Goal: Transaction & Acquisition: Purchase product/service

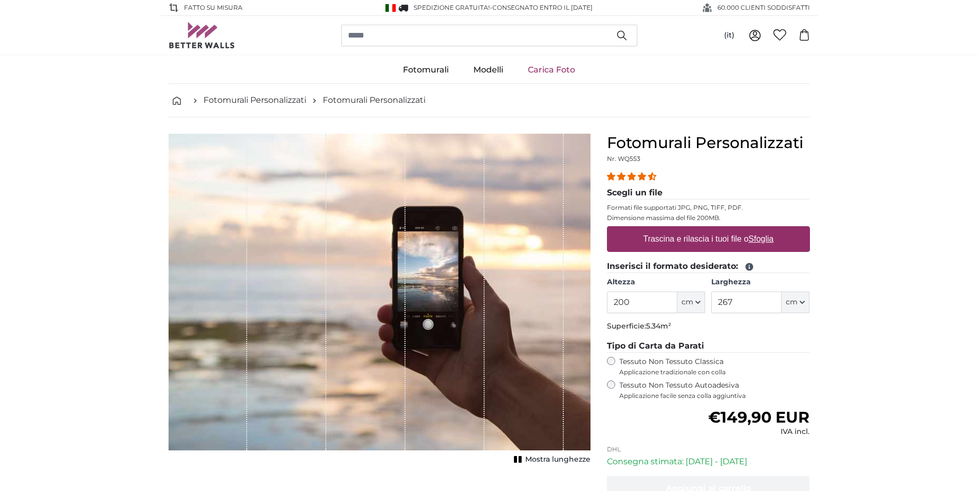
click at [741, 239] on label "Trascina e rilascia i tuoi file o Sfoglia" at bounding box center [708, 239] width 139 height 21
click at [741, 229] on input "Trascina e rilascia i tuoi file o Sfoglia" at bounding box center [708, 227] width 203 height 3
click at [763, 239] on u "Sfoglia" at bounding box center [760, 238] width 25 height 9
click at [763, 229] on input "Trascina e rilascia i tuoi file o Sfoglia" at bounding box center [708, 227] width 203 height 3
type input "**********"
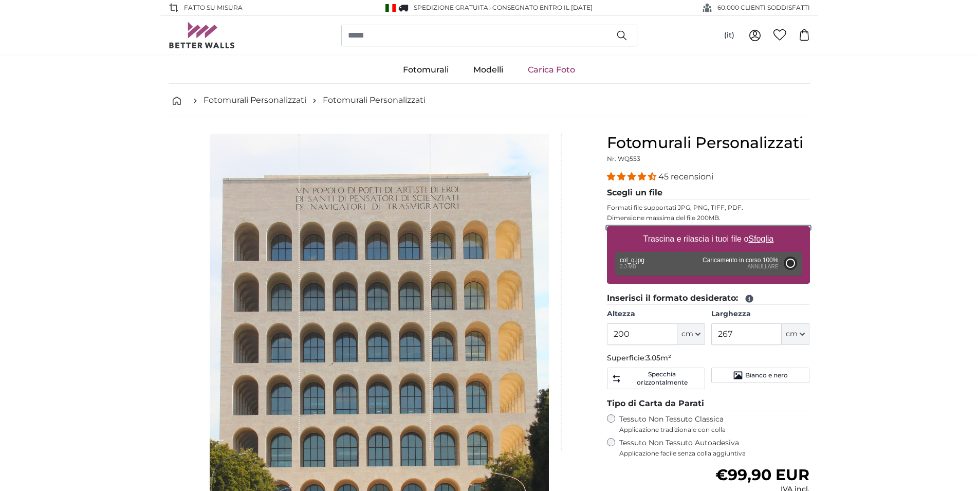
type input "189.4"
type input "161"
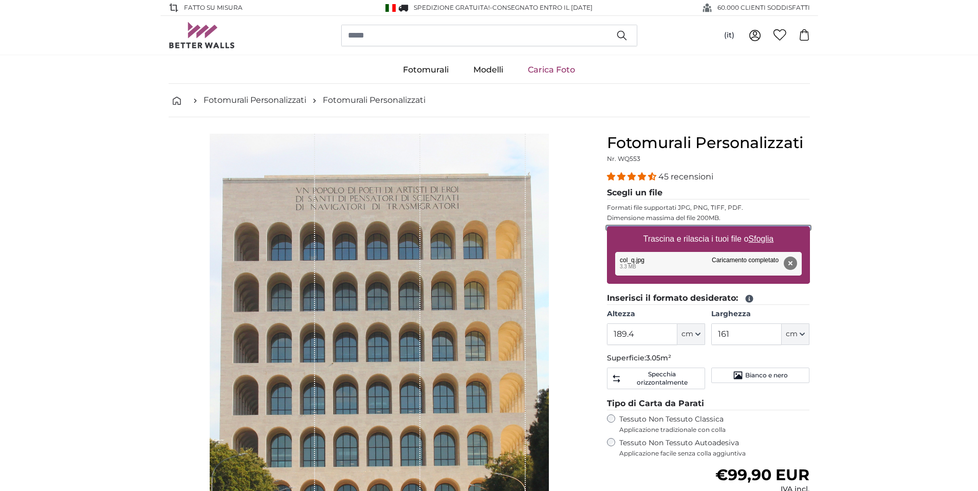
scroll to position [157, 0]
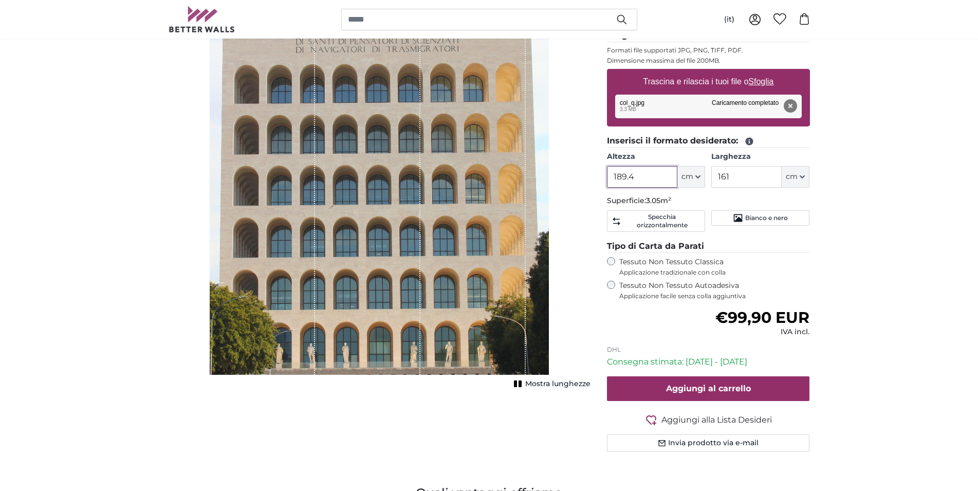
drag, startPoint x: 650, startPoint y: 174, endPoint x: 585, endPoint y: 174, distance: 64.7
click at [607, 174] on input "189.4" at bounding box center [642, 177] width 70 height 22
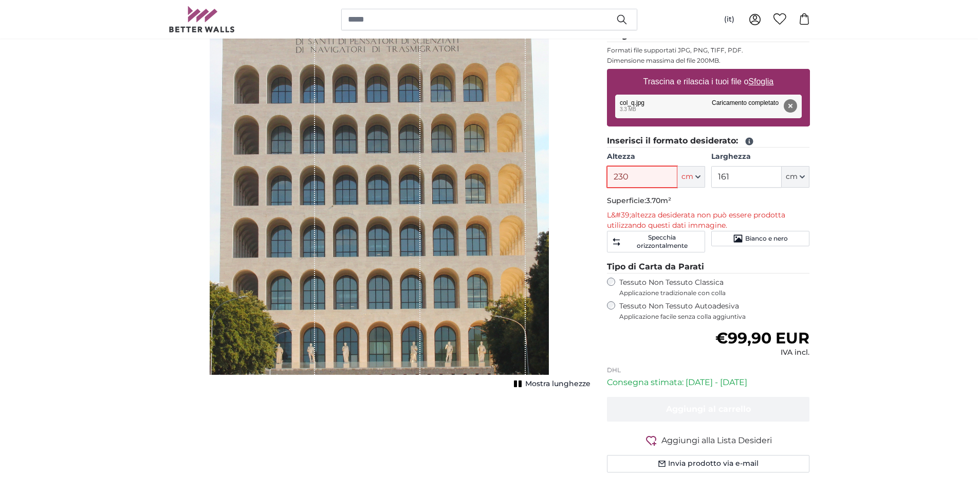
type input "230"
drag, startPoint x: 737, startPoint y: 174, endPoint x: 703, endPoint y: 176, distance: 34.0
click at [711, 176] on input "161" at bounding box center [746, 177] width 70 height 22
type input "145"
click at [702, 217] on p "L&#39;altezza desiderata non può essere prodotta utilizzando questi dati immagi…" at bounding box center [708, 220] width 203 height 21
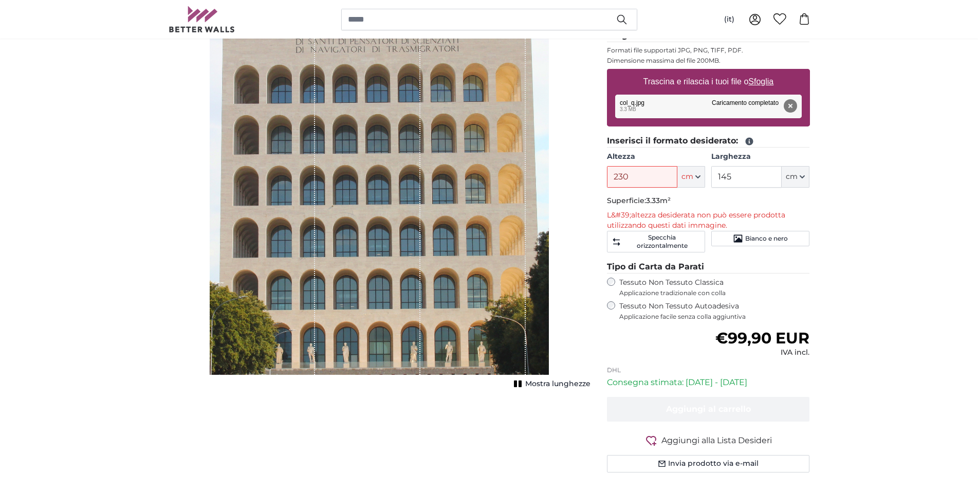
scroll to position [105, 0]
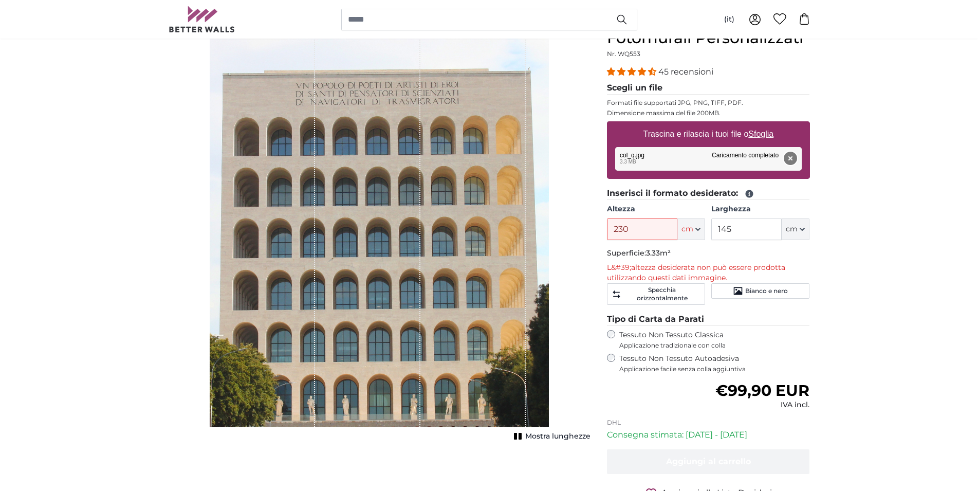
click at [792, 159] on button "Rimuovi" at bounding box center [789, 158] width 13 height 13
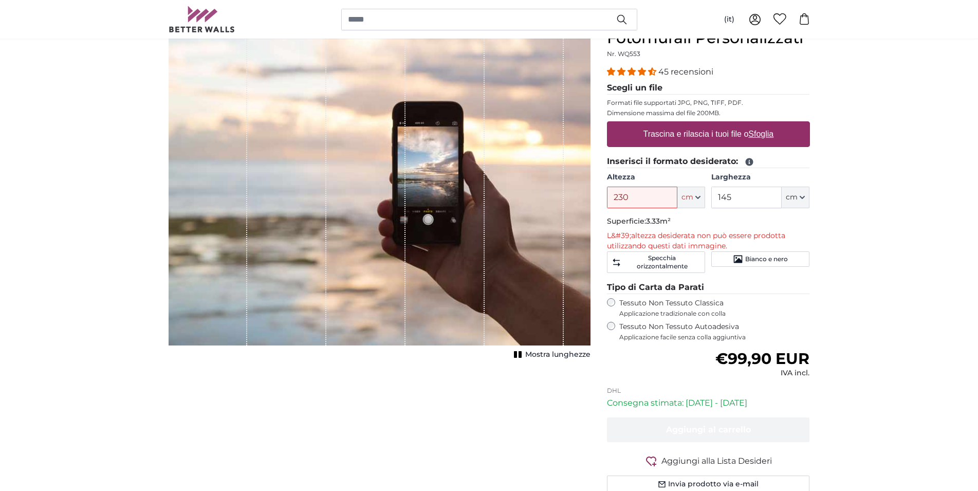
click at [761, 135] on u "Sfoglia" at bounding box center [760, 133] width 25 height 9
click at [761, 124] on input "Trascina e rilascia i tuoi file o Sfoglia" at bounding box center [708, 122] width 203 height 3
type input "**********"
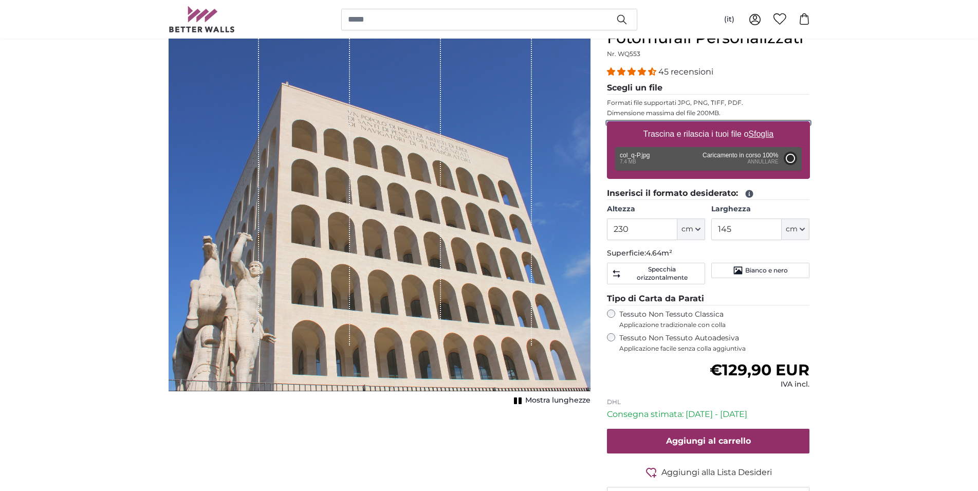
type input "200"
type input "232"
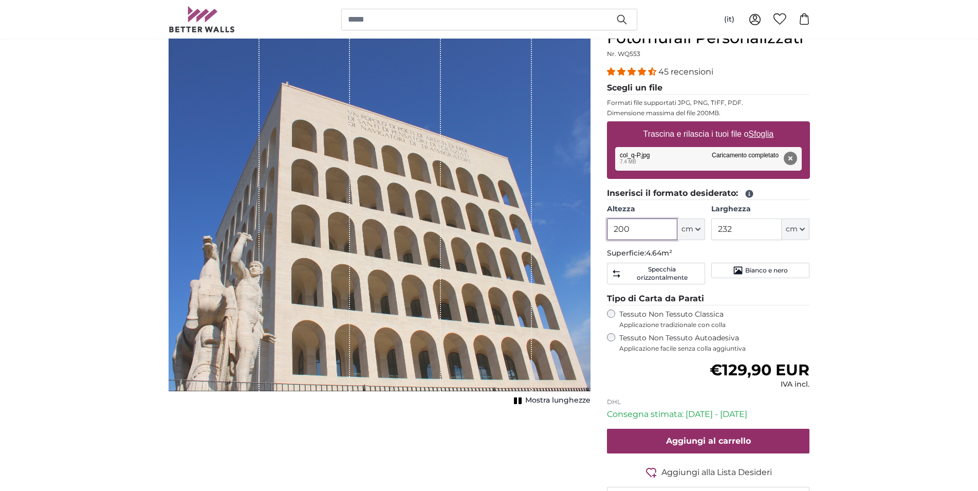
drag, startPoint x: 632, startPoint y: 227, endPoint x: 597, endPoint y: 227, distance: 34.9
click at [607, 227] on input "200" at bounding box center [642, 229] width 70 height 22
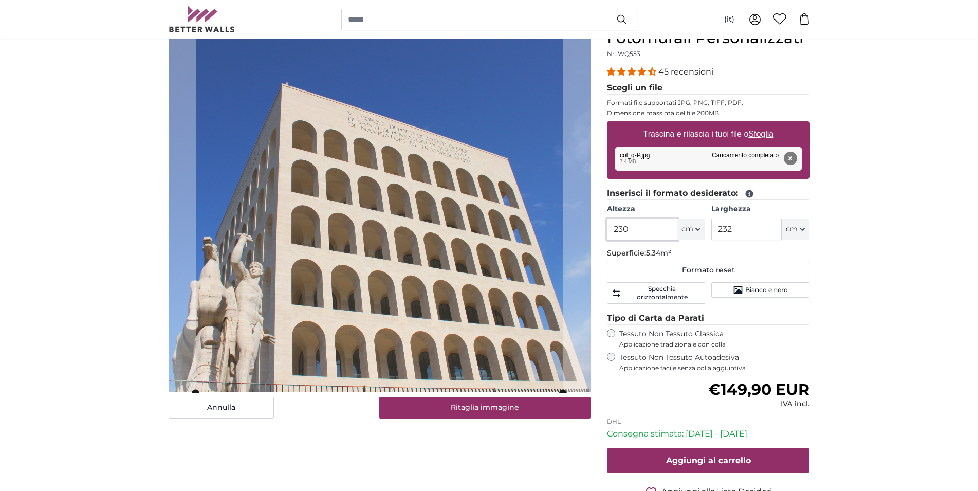
type input "230"
drag, startPoint x: 744, startPoint y: 228, endPoint x: 694, endPoint y: 229, distance: 50.4
click at [711, 229] on input "232" at bounding box center [746, 229] width 70 height 22
type input "145"
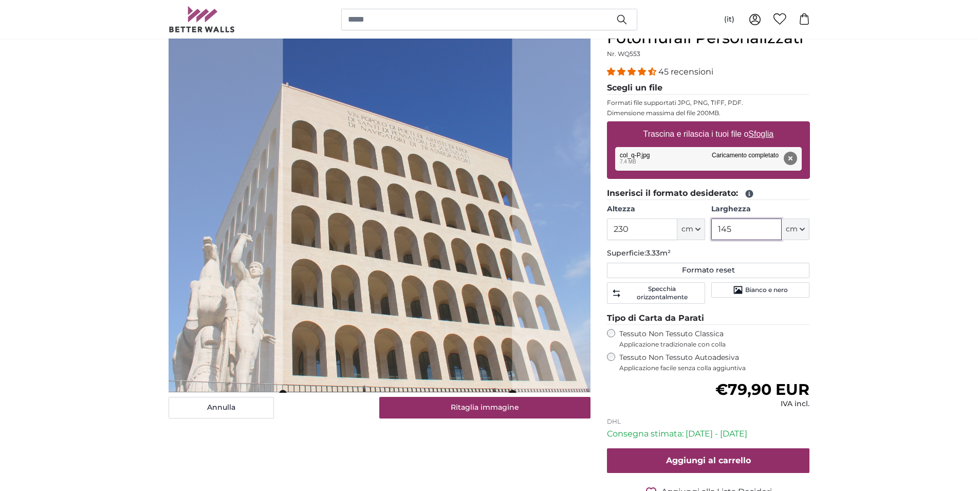
click at [456, 246] on cropper-handle at bounding box center [397, 211] width 229 height 364
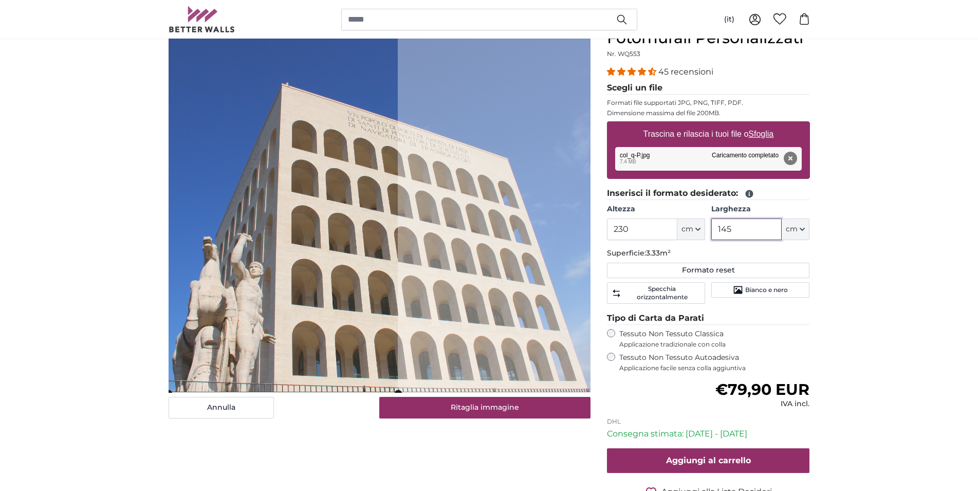
click at [335, 266] on cropper-handle at bounding box center [282, 211] width 229 height 364
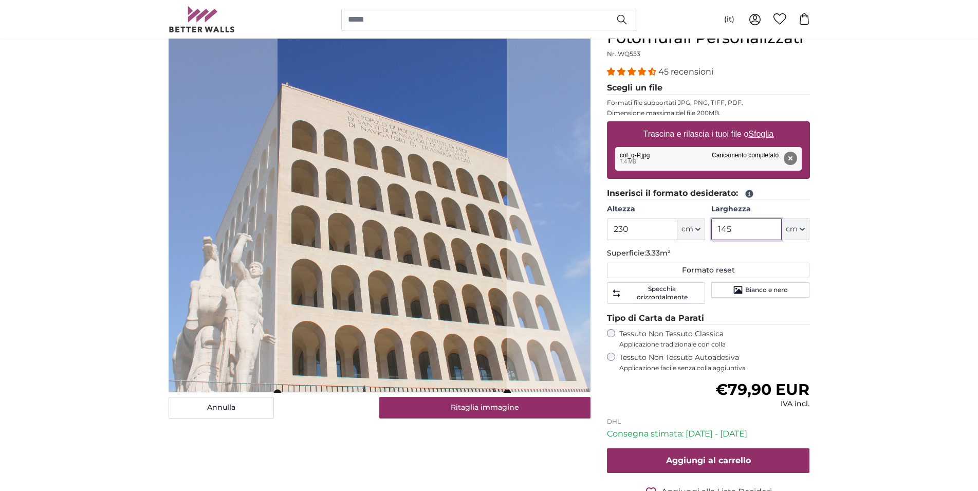
click at [430, 263] on cropper-handle at bounding box center [391, 211] width 229 height 364
type input "145"
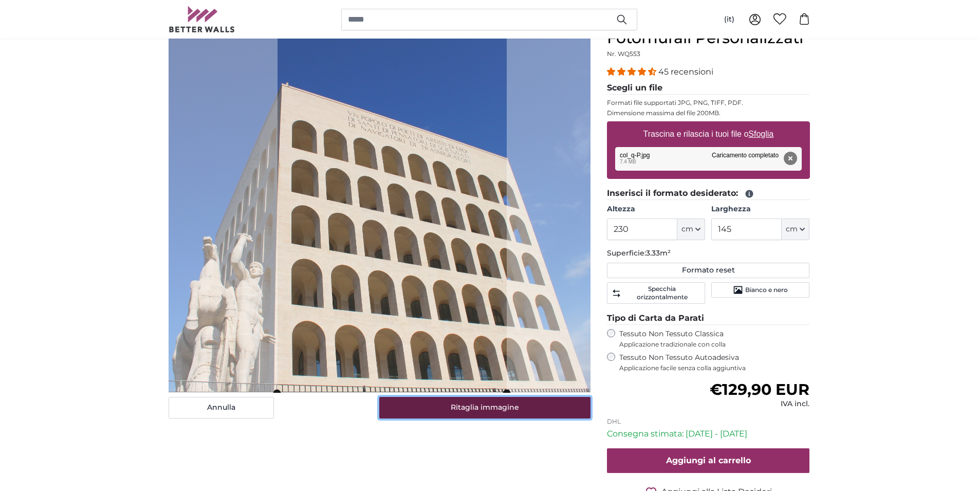
click at [488, 409] on button "Ritaglia immagine" at bounding box center [484, 408] width 211 height 22
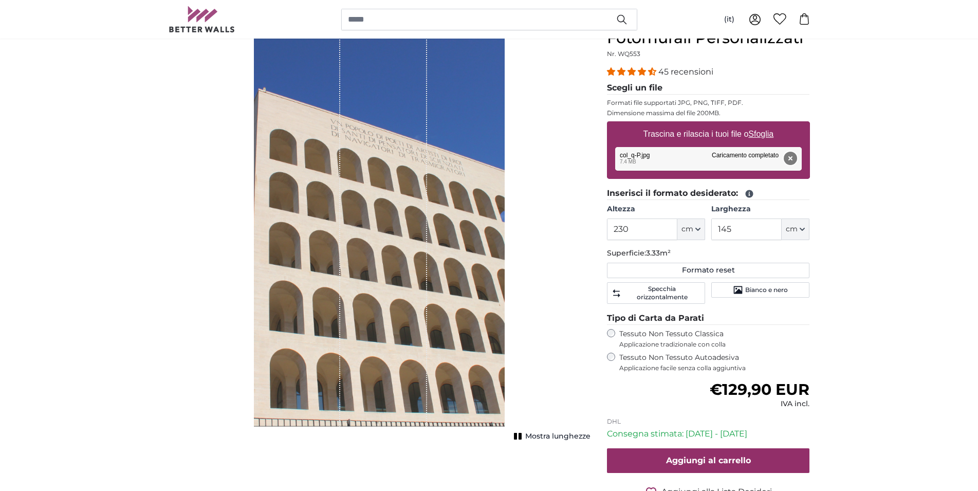
click at [792, 156] on button "Rimuovi" at bounding box center [789, 158] width 13 height 13
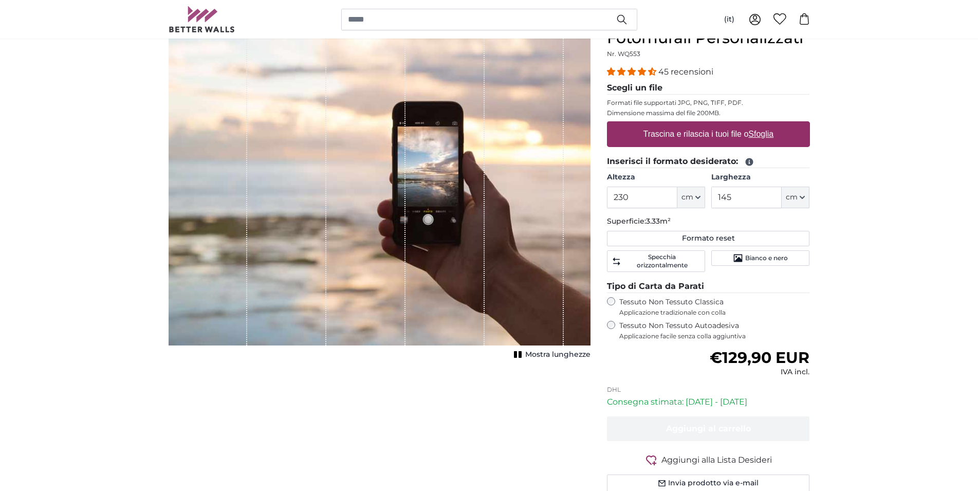
click at [760, 133] on u "Sfoglia" at bounding box center [760, 133] width 25 height 9
click at [760, 124] on input "Trascina e rilascia i tuoi file o Sfoglia" at bounding box center [708, 122] width 203 height 3
type input "**********"
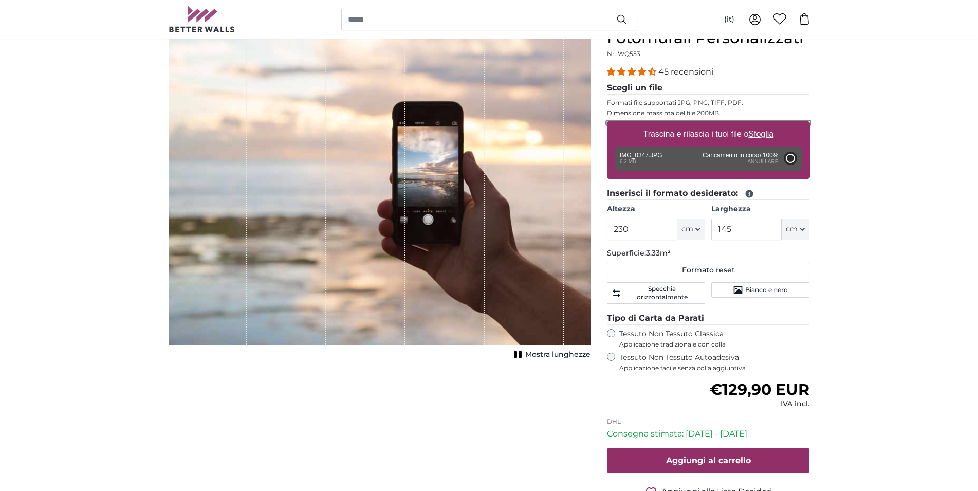
type input "200"
type input "266"
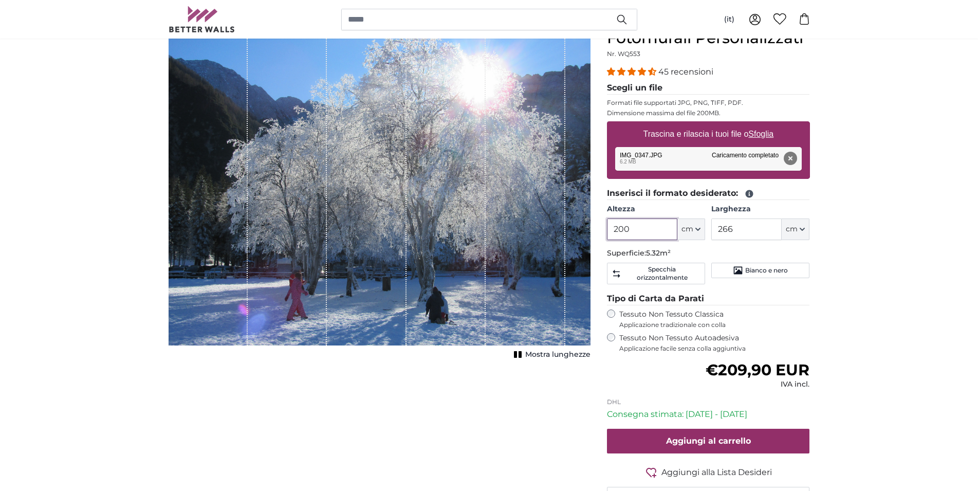
drag, startPoint x: 654, startPoint y: 228, endPoint x: 579, endPoint y: 234, distance: 75.3
click at [607, 234] on input "200" at bounding box center [642, 229] width 70 height 22
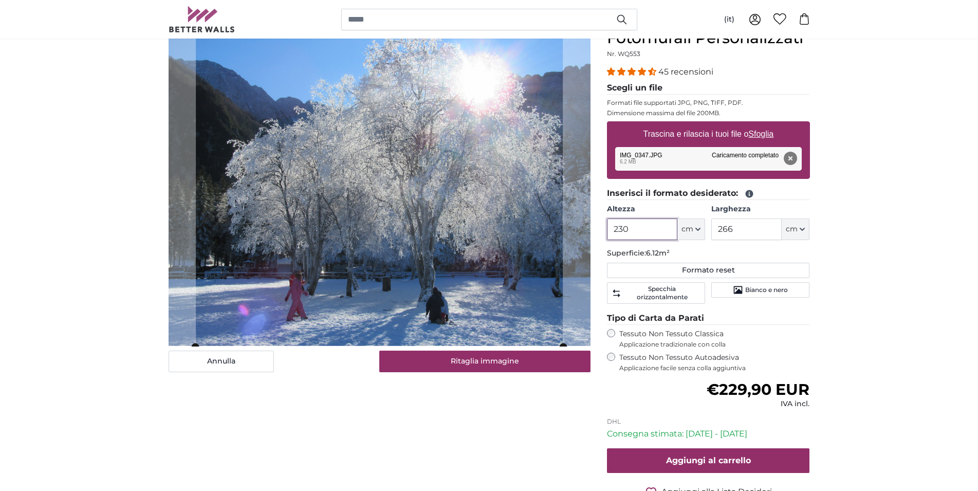
type input "230"
drag, startPoint x: 736, startPoint y: 227, endPoint x: 656, endPoint y: 228, distance: 80.1
click at [711, 228] on input "266" at bounding box center [746, 229] width 70 height 22
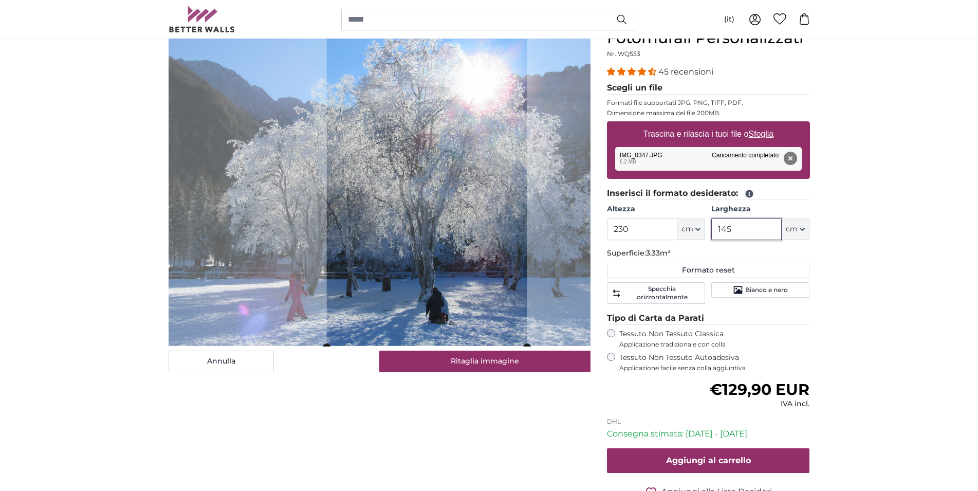
click at [457, 247] on cropper-handle at bounding box center [426, 187] width 200 height 317
type input "145"
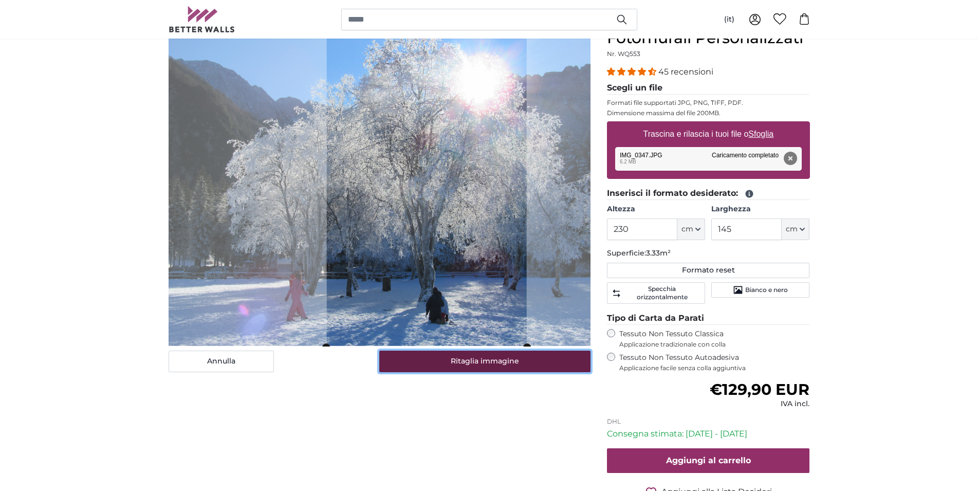
click at [487, 362] on button "Ritaglia immagine" at bounding box center [484, 361] width 211 height 22
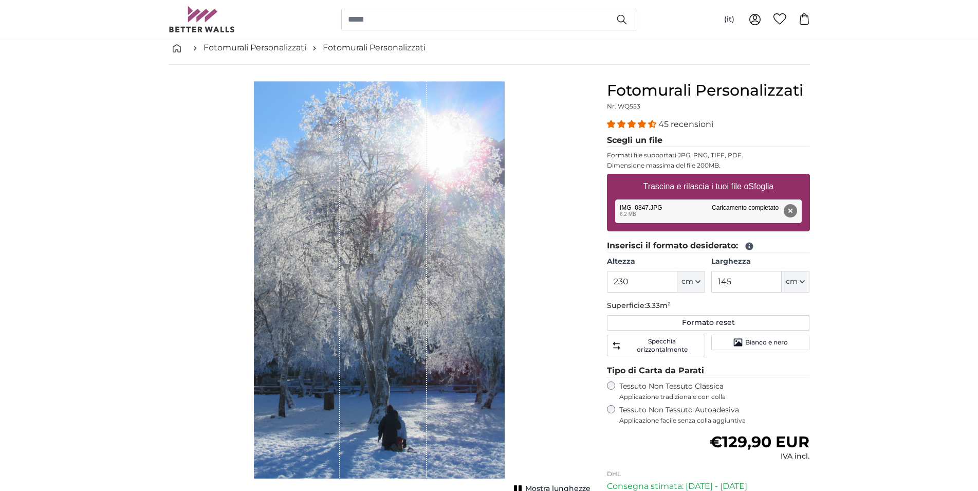
scroll to position [105, 0]
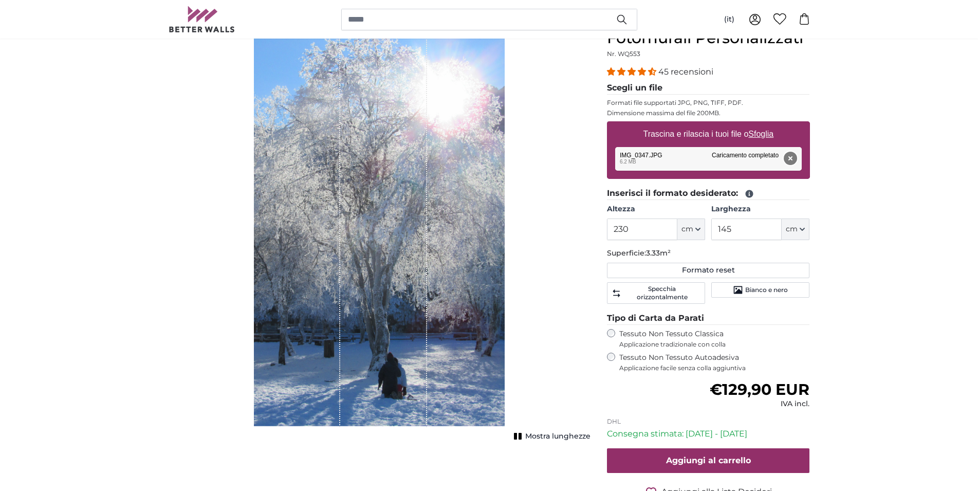
click at [792, 157] on button "Rimuovi" at bounding box center [789, 158] width 13 height 13
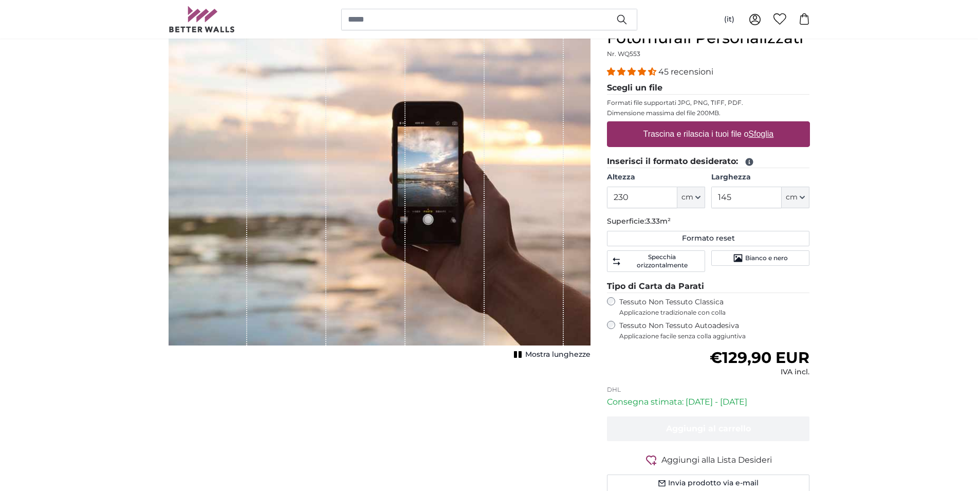
click at [755, 136] on u "Sfoglia" at bounding box center [760, 133] width 25 height 9
click at [755, 124] on input "Trascina e rilascia i tuoi file o Sfoglia" at bounding box center [708, 122] width 203 height 3
type input "**********"
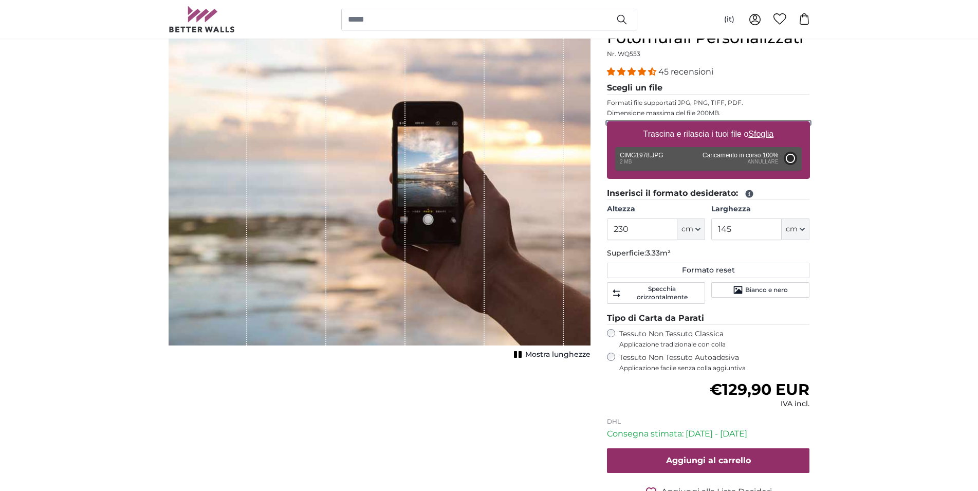
type input "200"
type input "150"
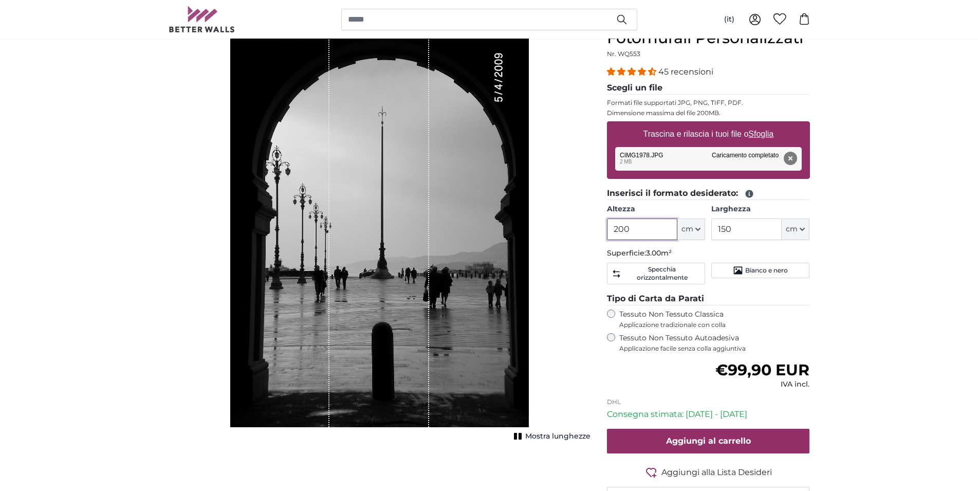
drag, startPoint x: 632, startPoint y: 227, endPoint x: 582, endPoint y: 231, distance: 50.5
click at [607, 230] on input "200" at bounding box center [642, 229] width 70 height 22
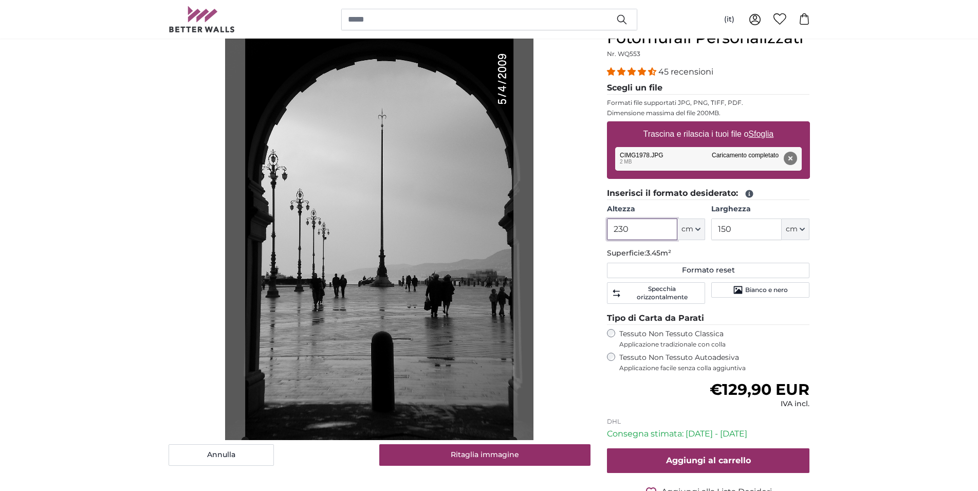
type input "230"
drag, startPoint x: 743, startPoint y: 228, endPoint x: 688, endPoint y: 226, distance: 55.0
click at [711, 226] on input "150" at bounding box center [746, 229] width 70 height 22
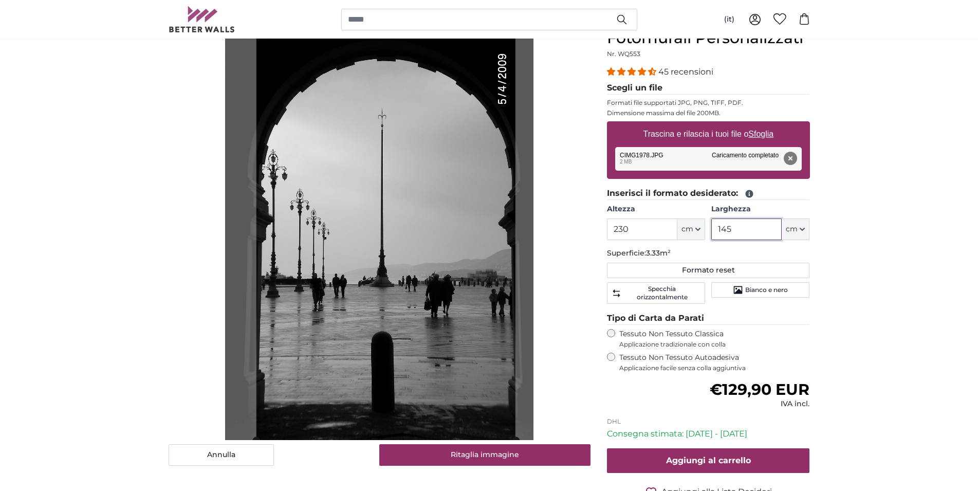
click at [407, 253] on cropper-handle at bounding box center [385, 234] width 259 height 411
type input "145"
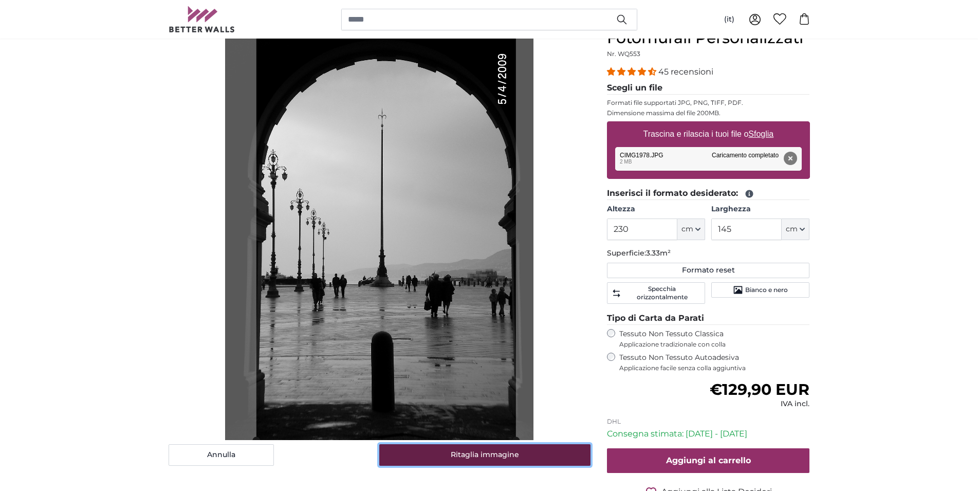
click at [502, 448] on button "Ritaglia immagine" at bounding box center [484, 455] width 211 height 22
